Goal: Task Accomplishment & Management: Manage account settings

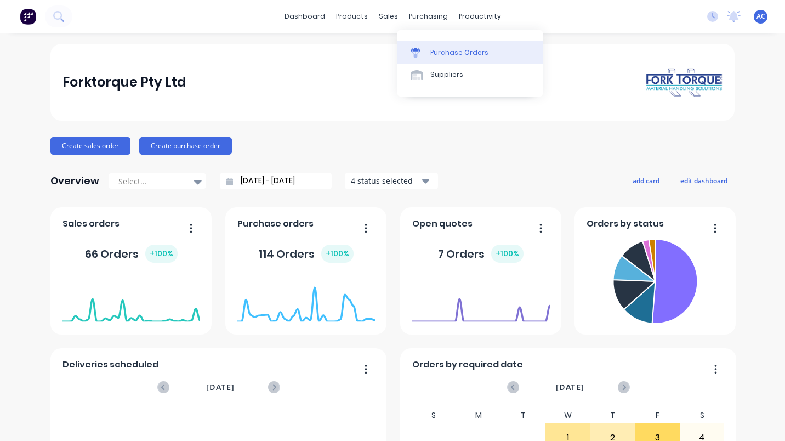
click at [454, 56] on div "Purchase Orders" at bounding box center [459, 53] width 58 height 10
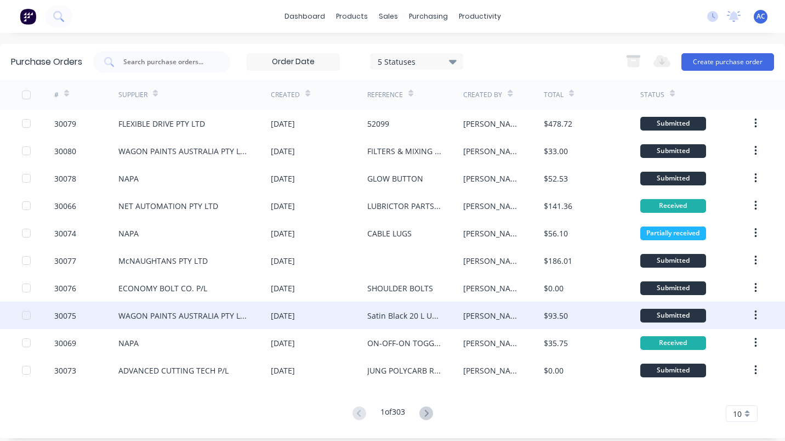
click at [409, 314] on div "Satin Black 20 L Universal thinners" at bounding box center [404, 316] width 75 height 12
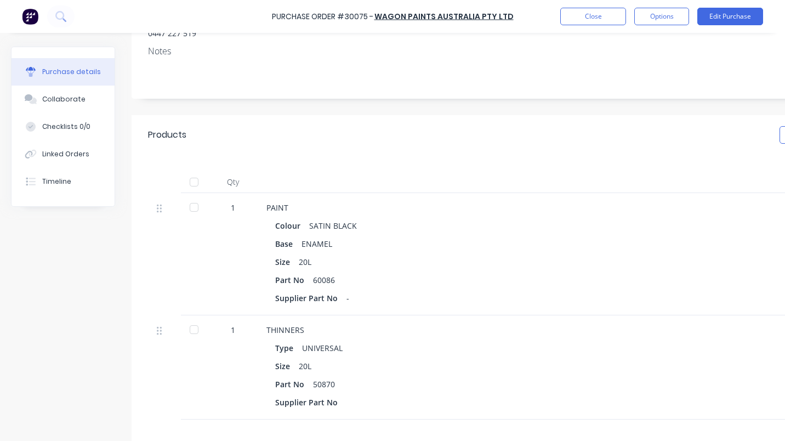
scroll to position [155, 0]
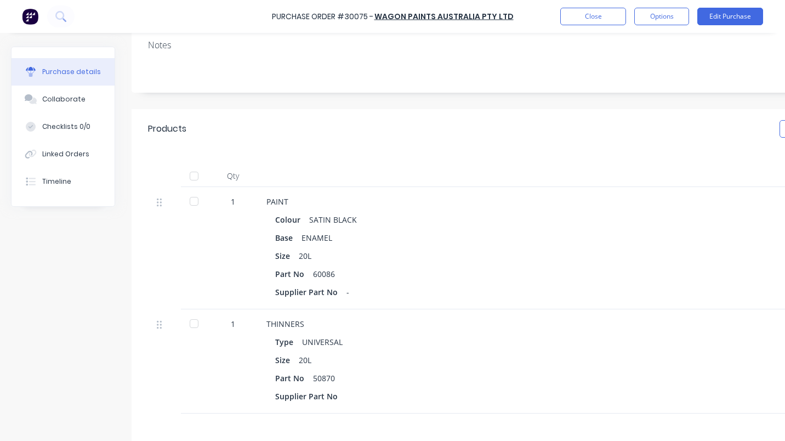
drag, startPoint x: 192, startPoint y: 198, endPoint x: 191, endPoint y: 233, distance: 35.1
click at [192, 200] on div at bounding box center [194, 201] width 22 height 22
drag, startPoint x: 194, startPoint y: 323, endPoint x: 208, endPoint y: 326, distance: 14.5
click at [196, 324] on div at bounding box center [194, 323] width 22 height 22
click at [587, 10] on button "Close" at bounding box center [593, 17] width 66 height 18
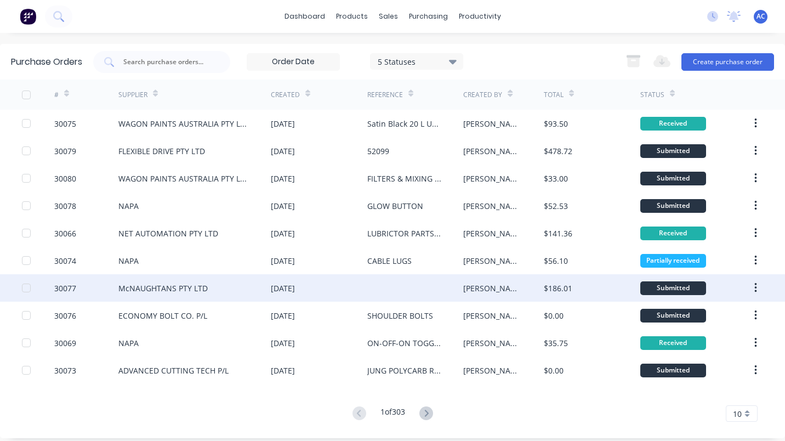
click at [180, 285] on div "McNAUGHTANS PTY LTD" at bounding box center [162, 288] width 89 height 12
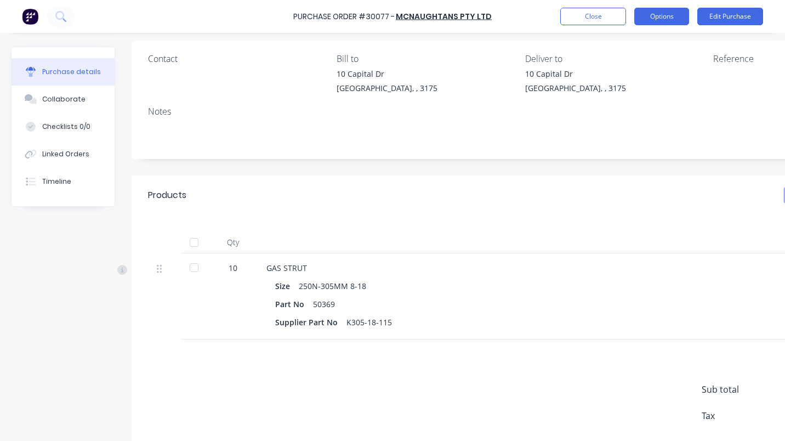
scroll to position [53, 0]
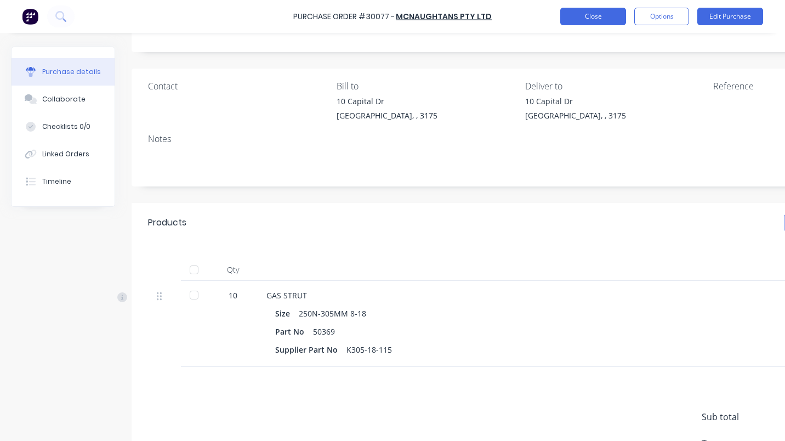
click at [604, 9] on button "Close" at bounding box center [593, 17] width 66 height 18
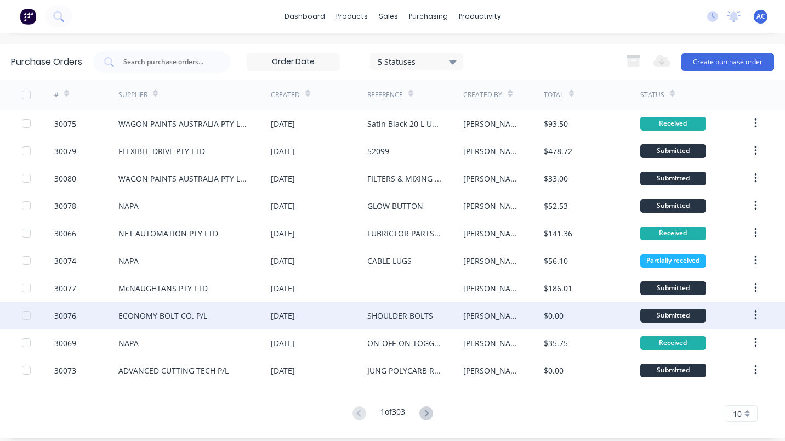
click at [382, 314] on div "SHOULDER BOLTS" at bounding box center [400, 316] width 66 height 12
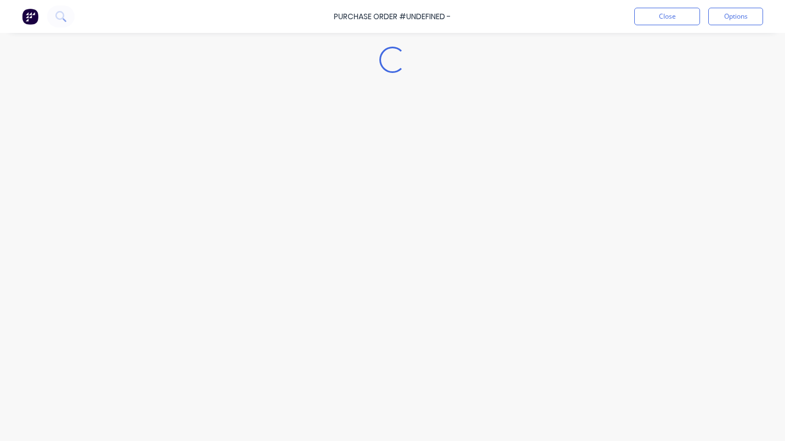
type textarea "x"
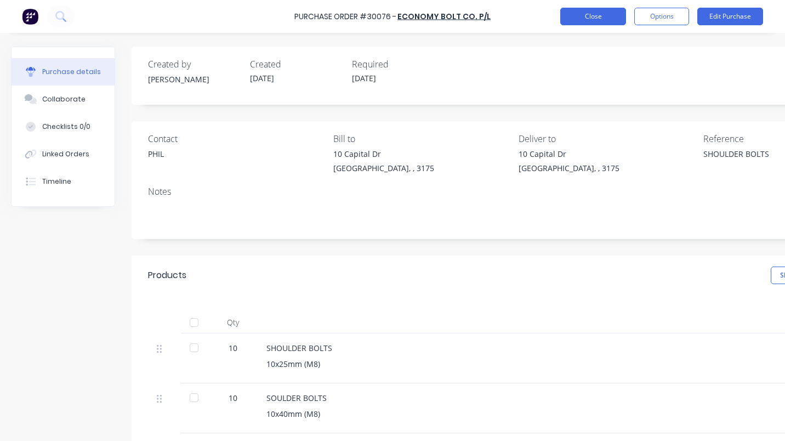
click at [606, 13] on button "Close" at bounding box center [593, 17] width 66 height 18
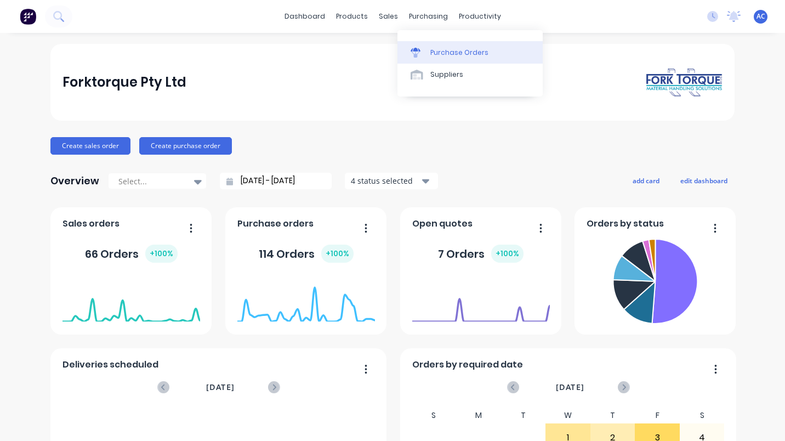
drag, startPoint x: 0, startPoint y: 0, endPoint x: 433, endPoint y: 50, distance: 435.9
click at [433, 50] on div "Purchase Orders" at bounding box center [459, 53] width 58 height 10
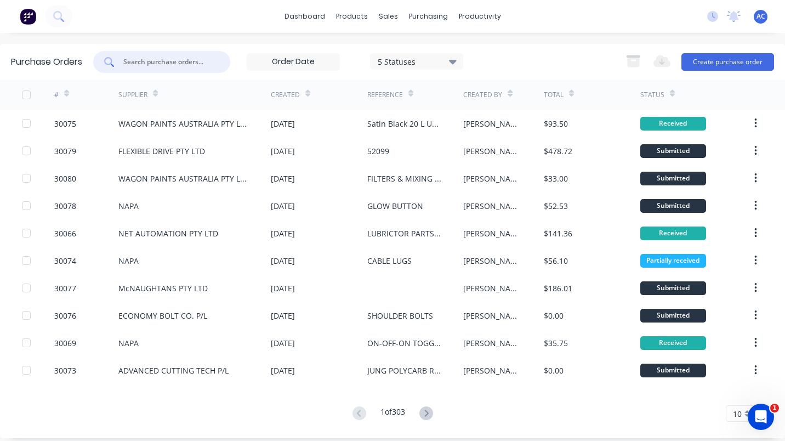
click at [170, 56] on input "text" at bounding box center [167, 61] width 91 height 11
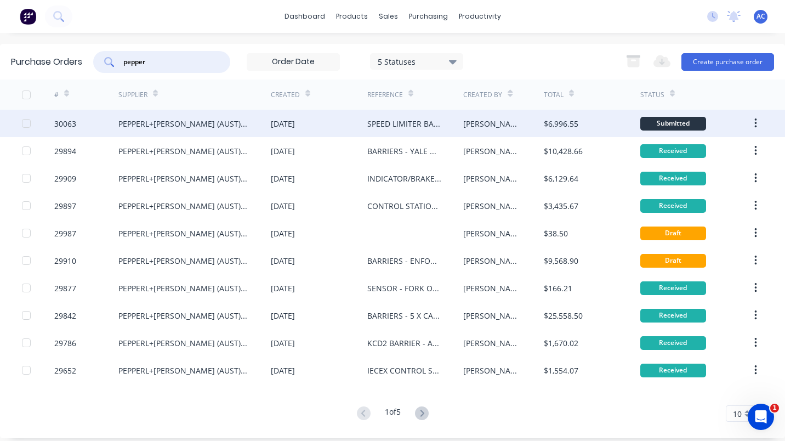
type input "pepper"
click at [81, 127] on div "30063" at bounding box center [86, 123] width 64 height 27
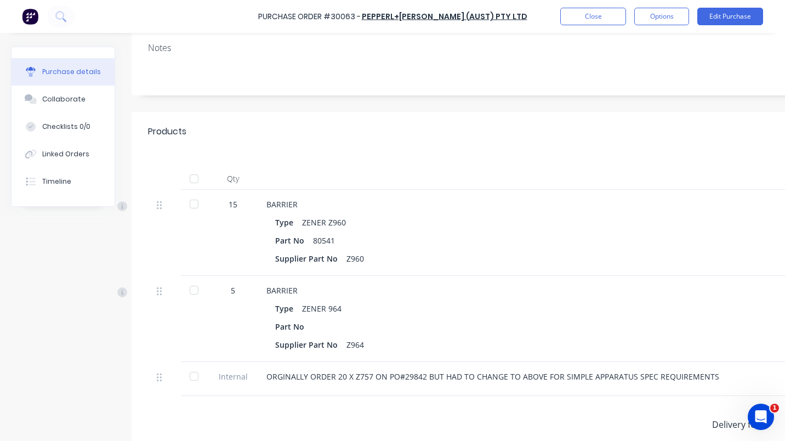
scroll to position [145, 0]
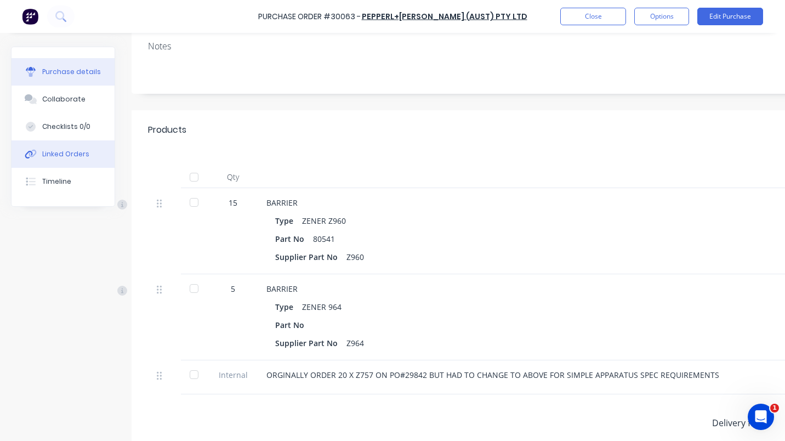
click at [79, 150] on div "Linked Orders" at bounding box center [65, 154] width 47 height 10
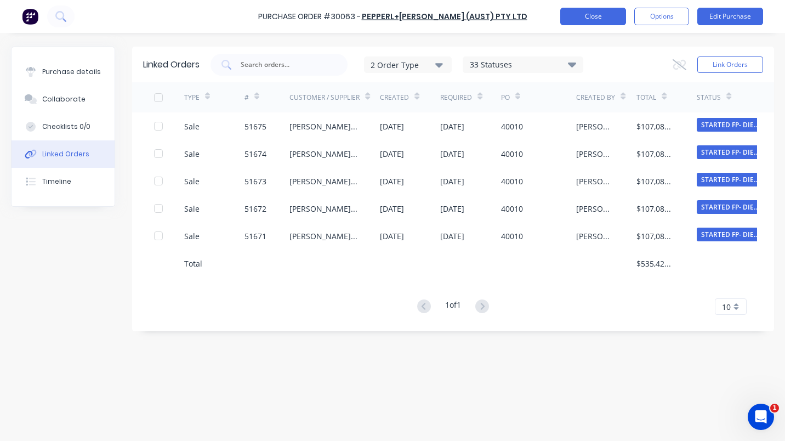
click at [618, 19] on button "Close" at bounding box center [593, 17] width 66 height 18
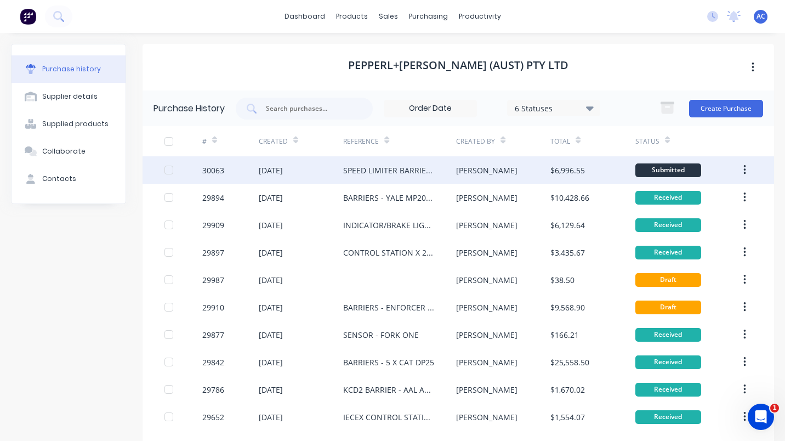
click at [387, 172] on div "SPEED LIMITER BARRIERS - CAT DP25 X 5" at bounding box center [388, 170] width 91 height 12
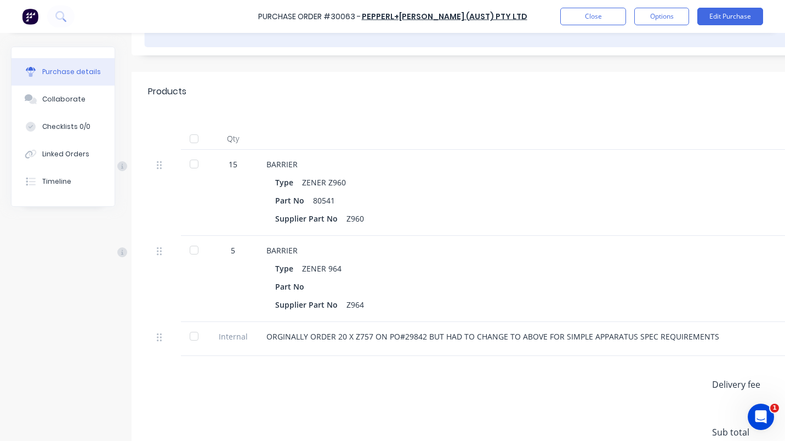
scroll to position [183, 0]
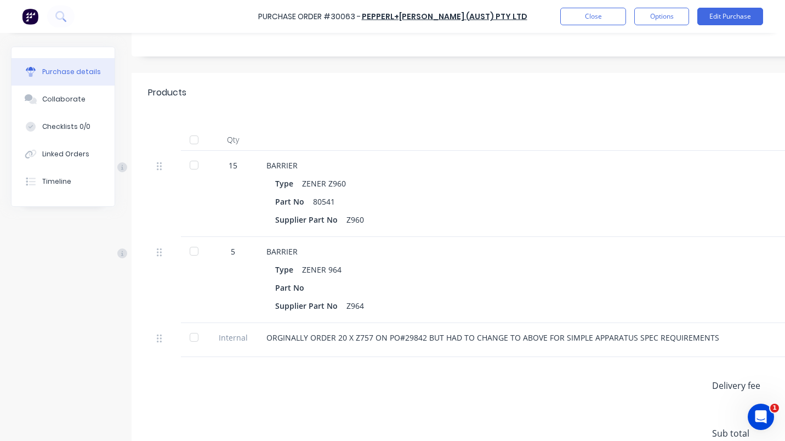
click at [192, 162] on div at bounding box center [194, 165] width 22 height 22
click at [193, 250] on div at bounding box center [194, 251] width 22 height 22
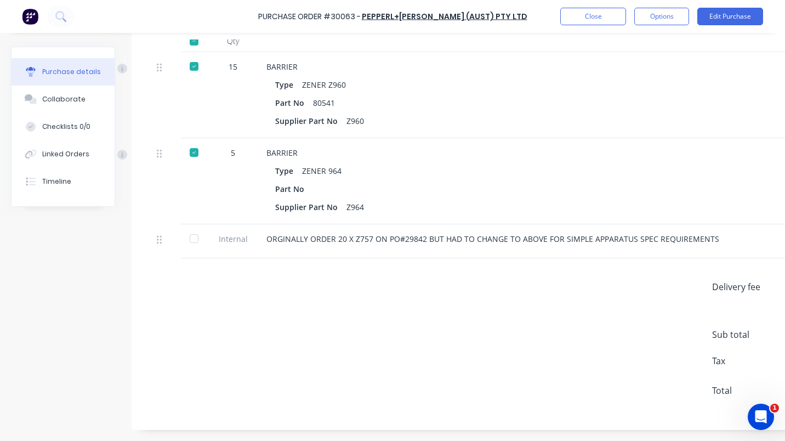
scroll to position [289, 144]
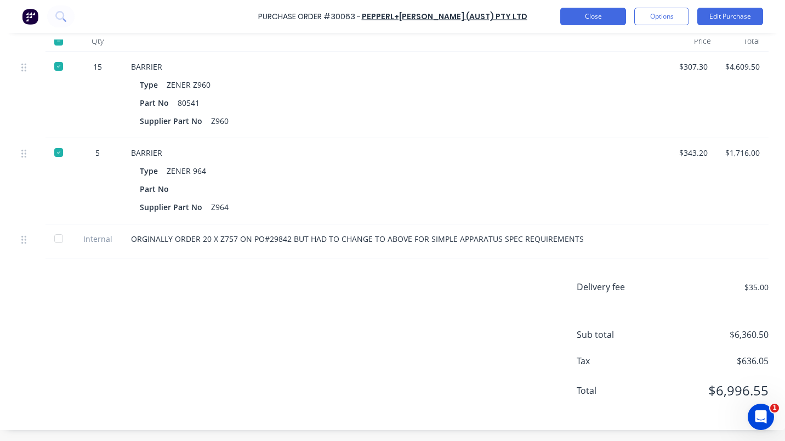
click at [597, 17] on button "Close" at bounding box center [593, 17] width 66 height 18
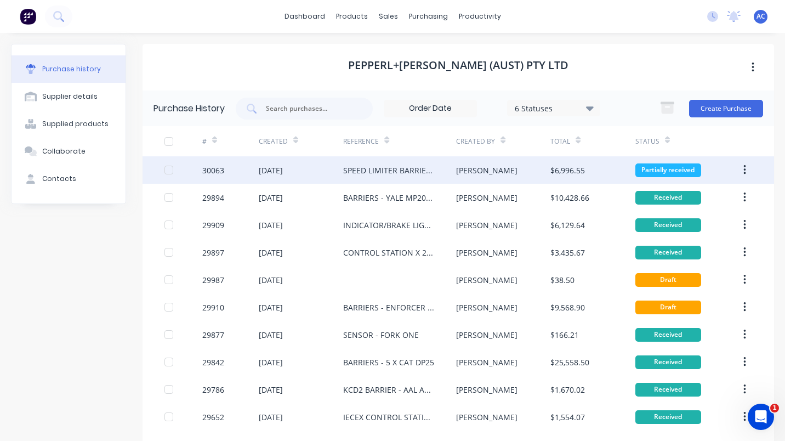
click at [395, 172] on div "SPEED LIMITER BARRIERS - CAT DP25 X 5" at bounding box center [388, 170] width 91 height 12
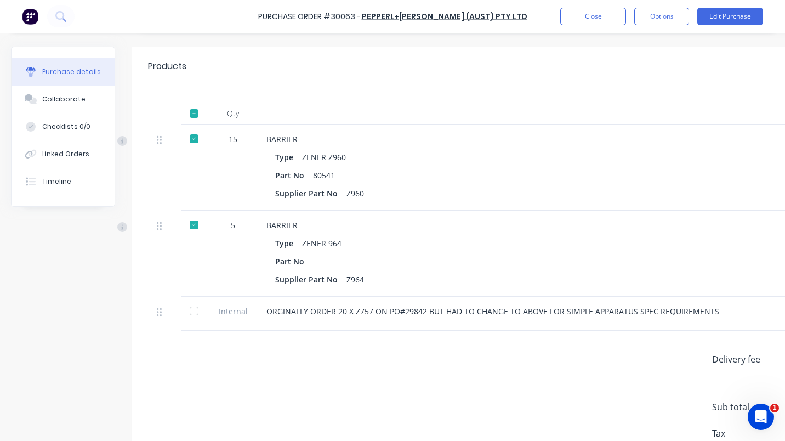
scroll to position [210, 0]
click at [193, 311] on div at bounding box center [194, 309] width 22 height 22
type textarea "x"
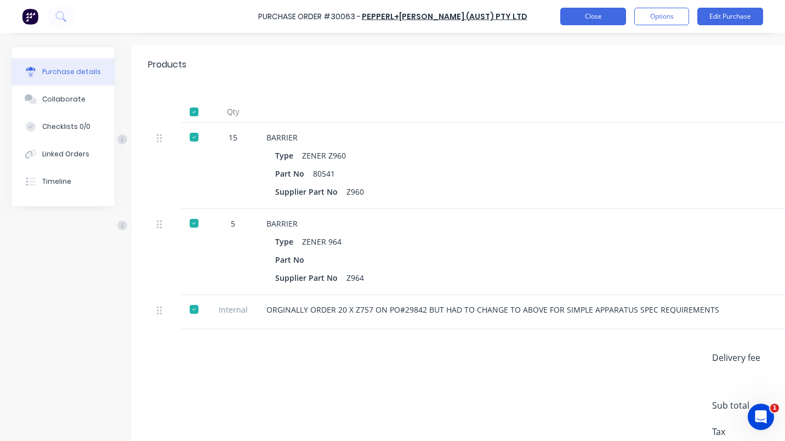
click at [604, 16] on button "Close" at bounding box center [593, 17] width 66 height 18
